Goal: Task Accomplishment & Management: Manage account settings

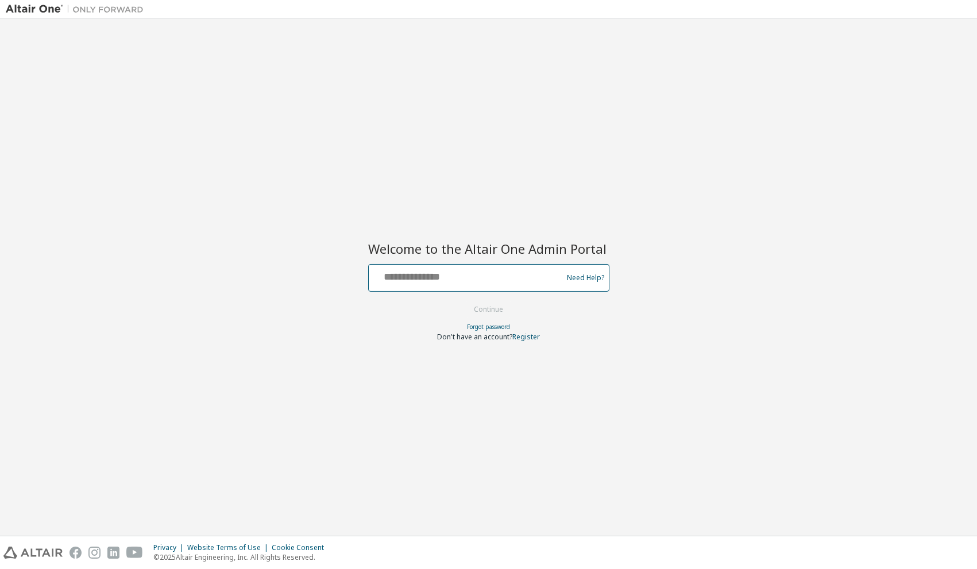
click at [408, 275] on input "text" at bounding box center [467, 275] width 188 height 17
type input "**********"
click at [481, 307] on button "Continue" at bounding box center [488, 309] width 53 height 17
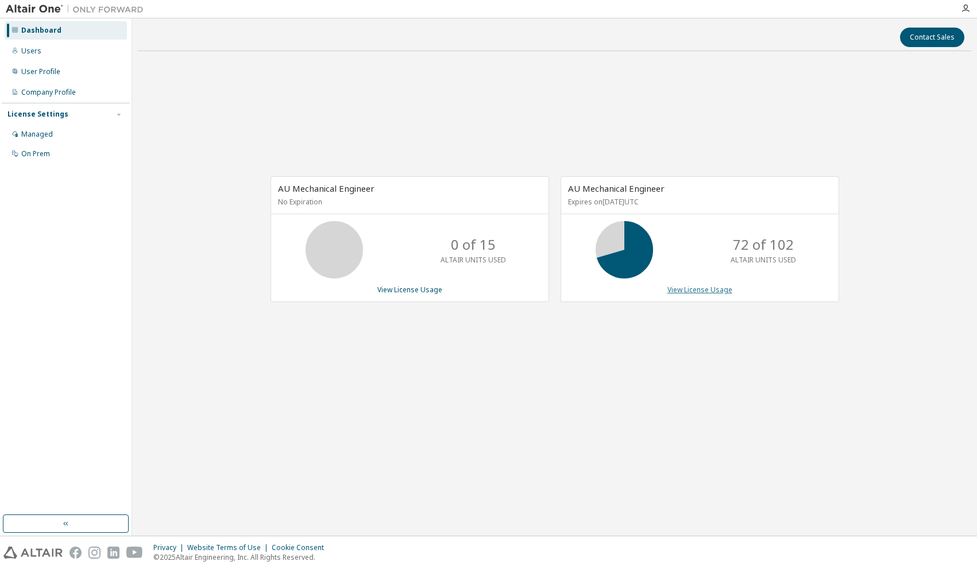
click at [696, 292] on link "View License Usage" at bounding box center [699, 290] width 65 height 10
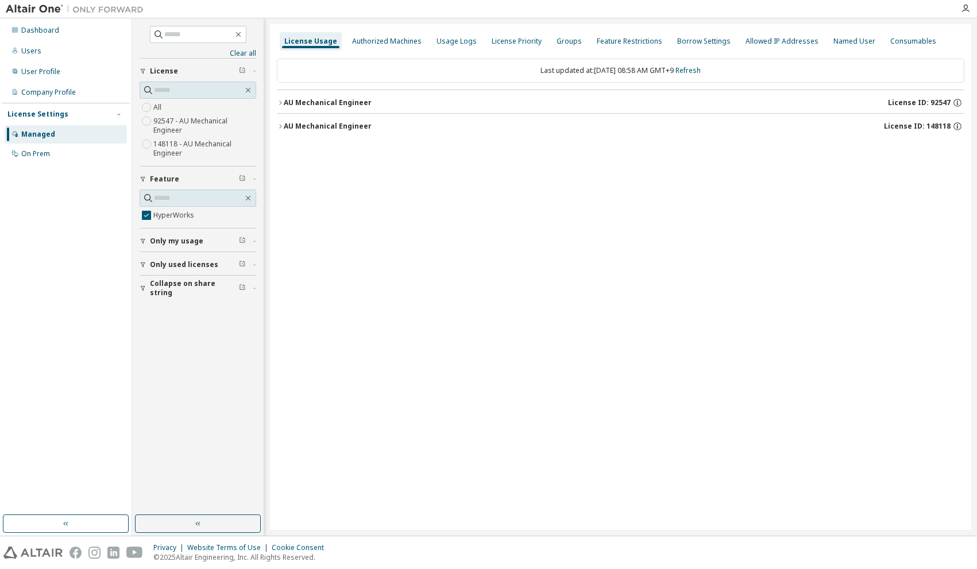
click at [167, 290] on span "Collapse on share string" at bounding box center [194, 288] width 89 height 18
click at [161, 264] on span "Only used licenses" at bounding box center [184, 264] width 68 height 9
click at [153, 264] on span "Only used licenses" at bounding box center [184, 264] width 68 height 9
click at [280, 127] on icon "button" at bounding box center [280, 126] width 7 height 7
click at [289, 152] on icon "button" at bounding box center [290, 149] width 7 height 7
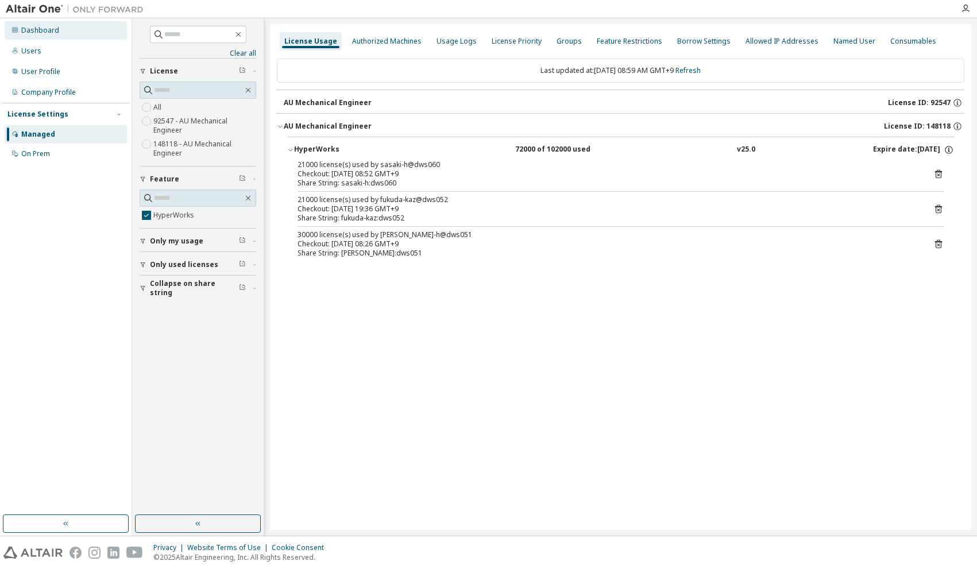
click at [37, 30] on div "Dashboard" at bounding box center [40, 30] width 38 height 9
